Goal: Information Seeking & Learning: Check status

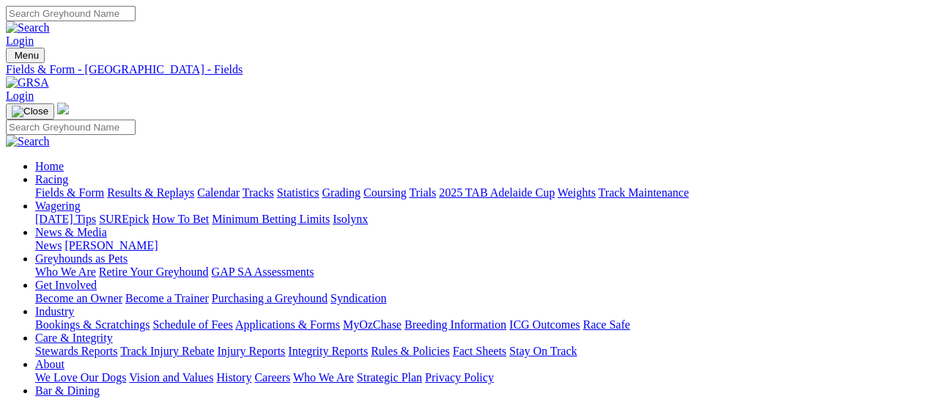
scroll to position [488, 0]
click at [167, 186] on link "Results & Replays" at bounding box center [150, 192] width 87 height 12
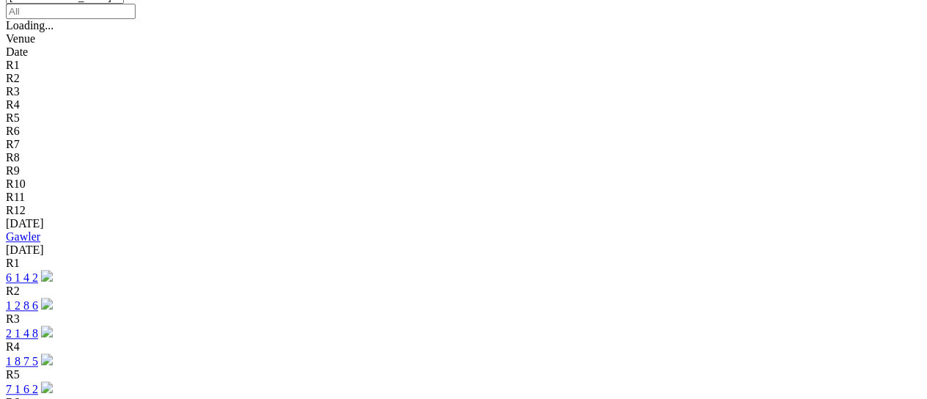
scroll to position [391, 0]
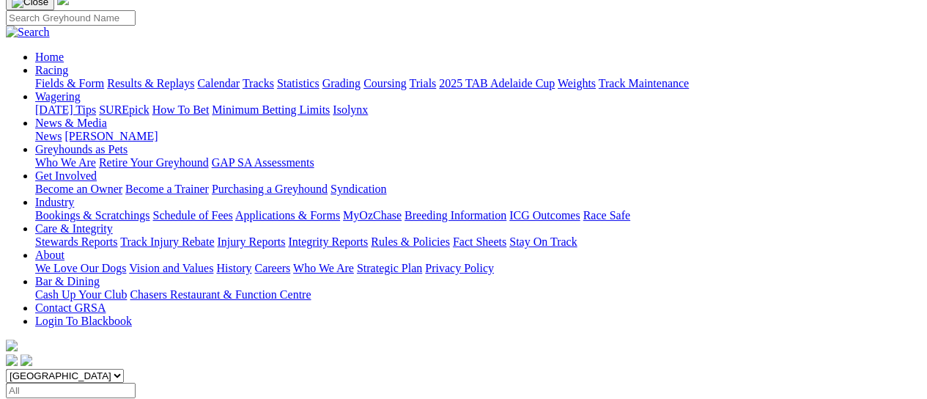
scroll to position [195, 0]
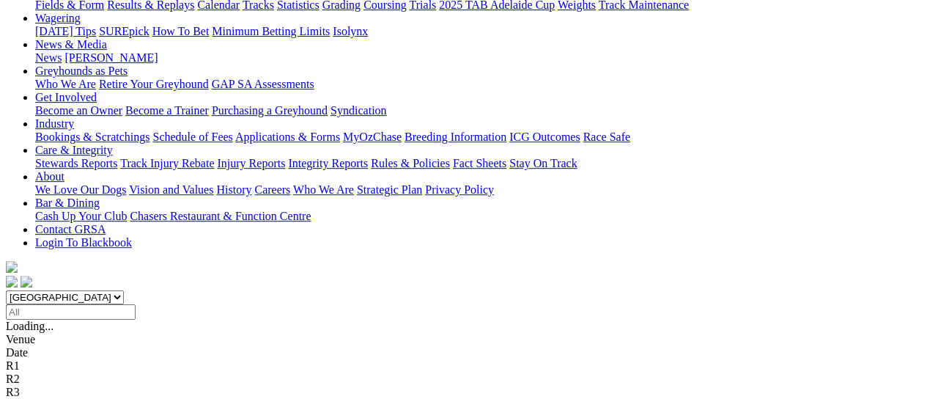
scroll to position [195, 0]
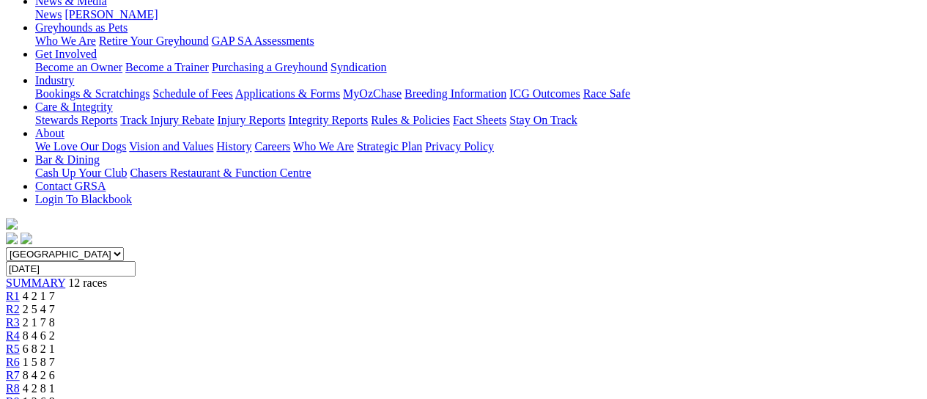
scroll to position [195, 0]
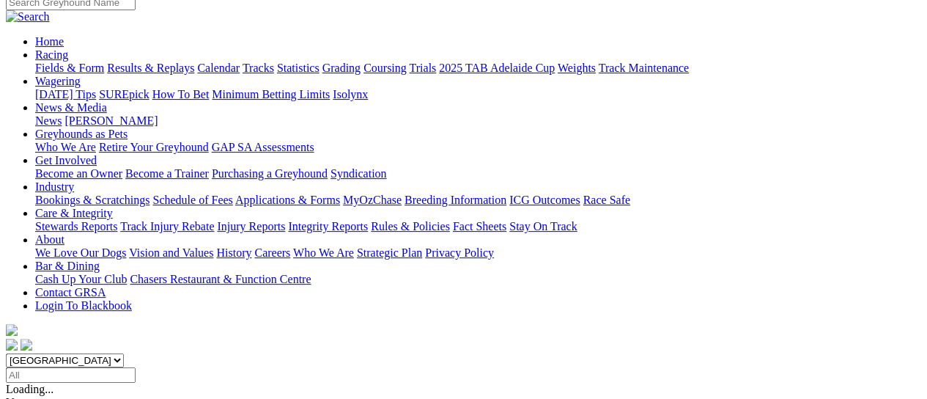
scroll to position [195, 0]
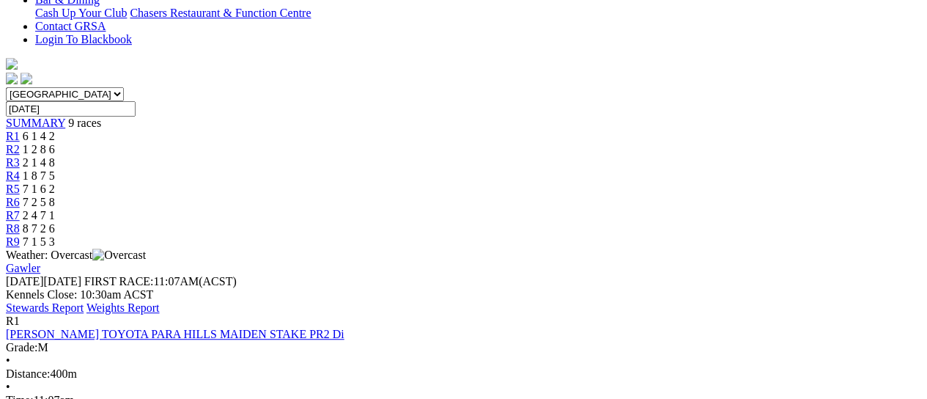
scroll to position [586, 0]
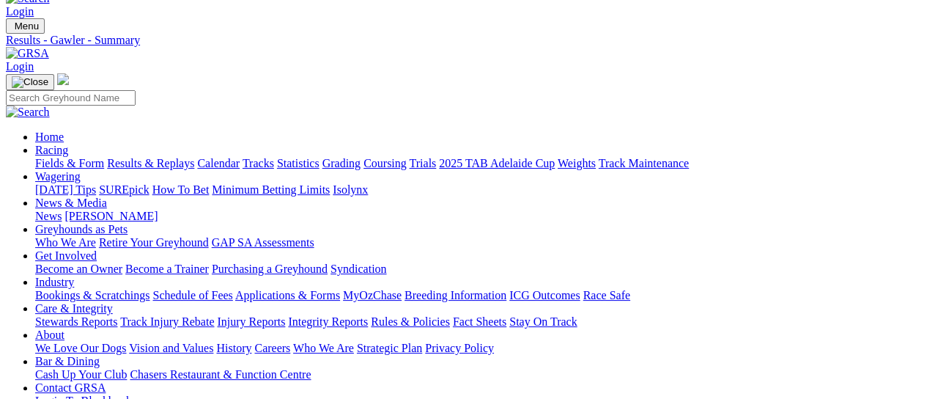
scroll to position [0, 0]
